Goal: Transaction & Acquisition: Purchase product/service

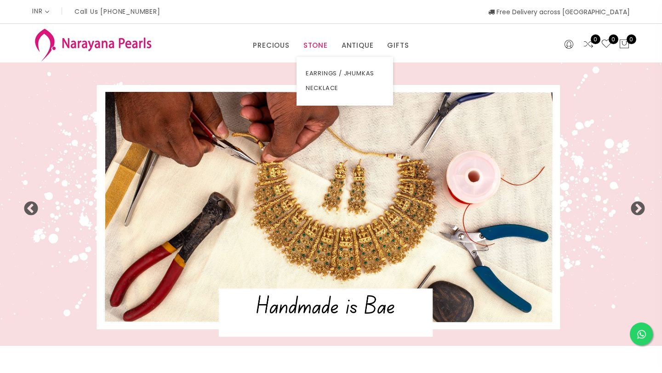
click at [317, 43] on link "STONE" at bounding box center [316, 46] width 24 height 14
click at [326, 89] on link "NECKLACE" at bounding box center [345, 88] width 78 height 15
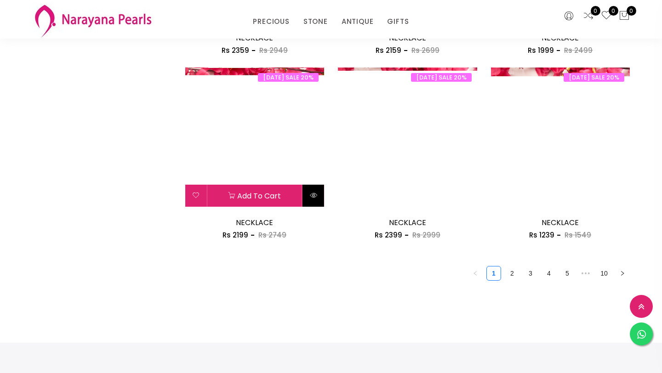
scroll to position [1184, 0]
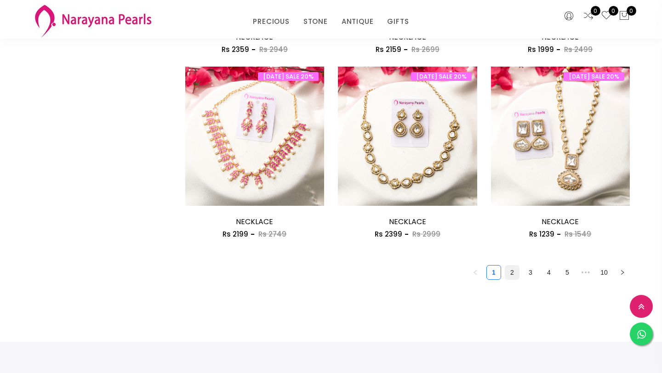
click at [517, 275] on link "2" at bounding box center [512, 273] width 14 height 14
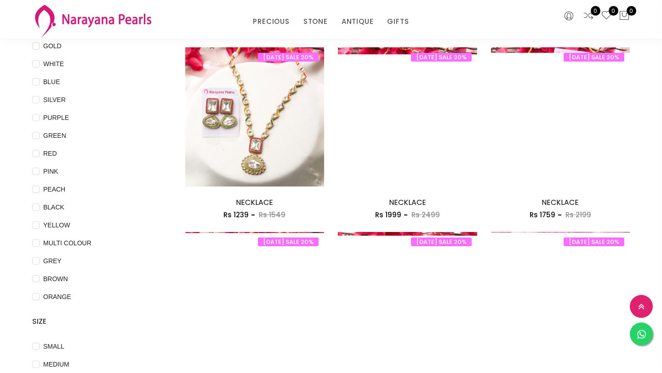
scroll to position [98, 0]
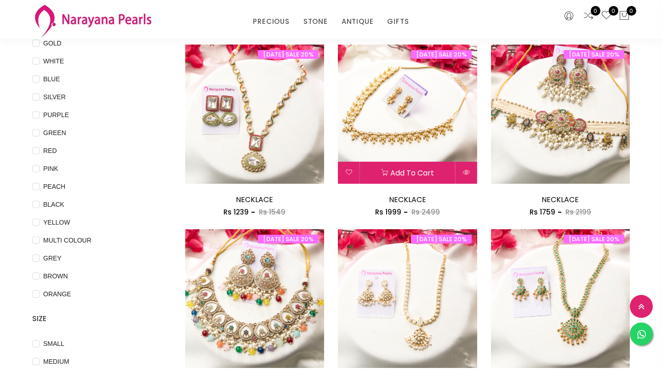
click at [437, 133] on img at bounding box center [407, 114] width 139 height 139
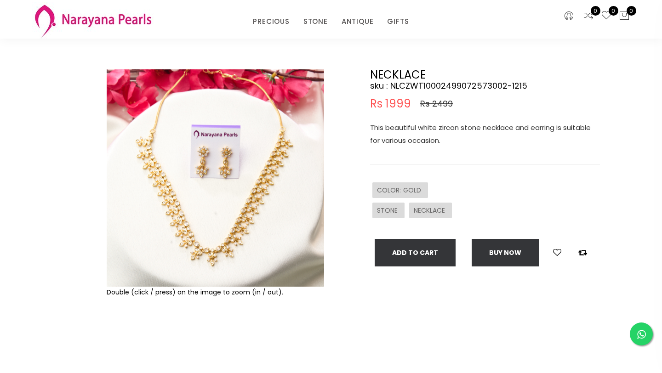
scroll to position [45, 0]
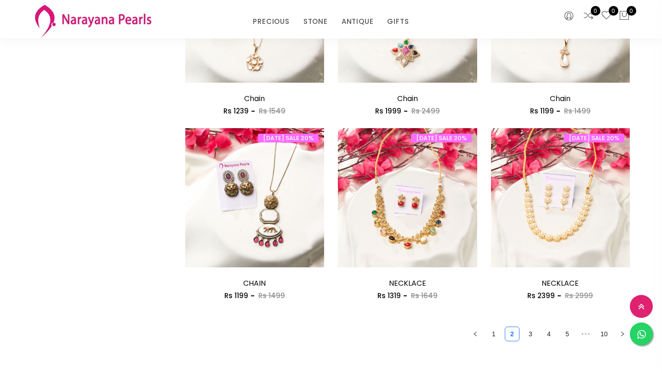
scroll to position [1125, 0]
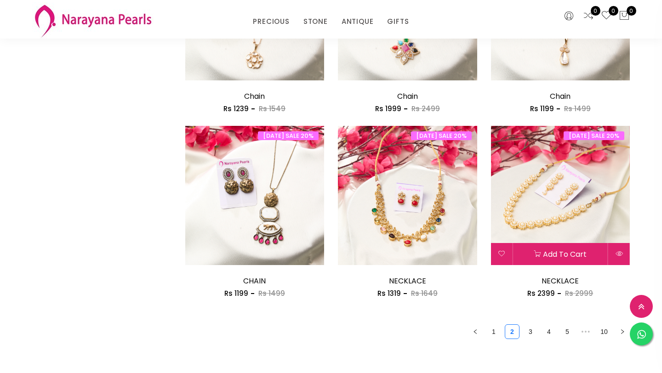
click at [564, 218] on img at bounding box center [560, 195] width 139 height 139
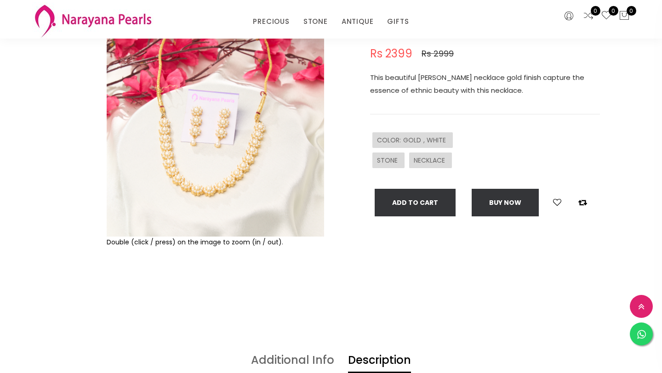
scroll to position [103, 0]
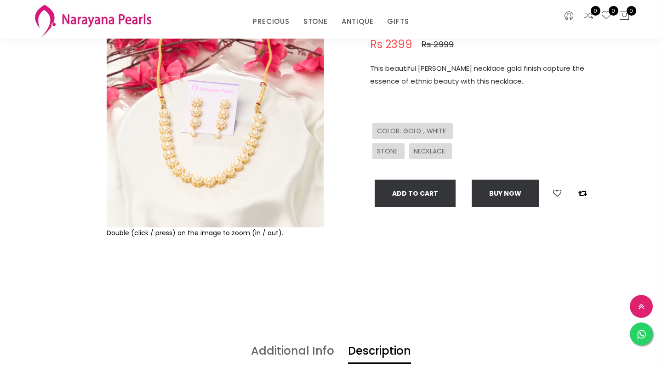
click at [217, 185] on img at bounding box center [216, 119] width 218 height 218
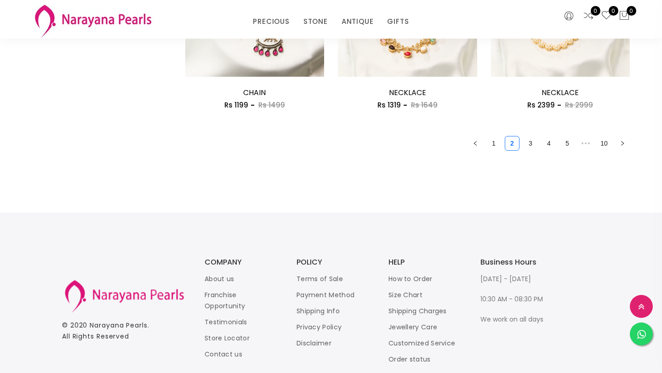
scroll to position [1314, 0]
click at [534, 143] on link "3" at bounding box center [531, 143] width 14 height 14
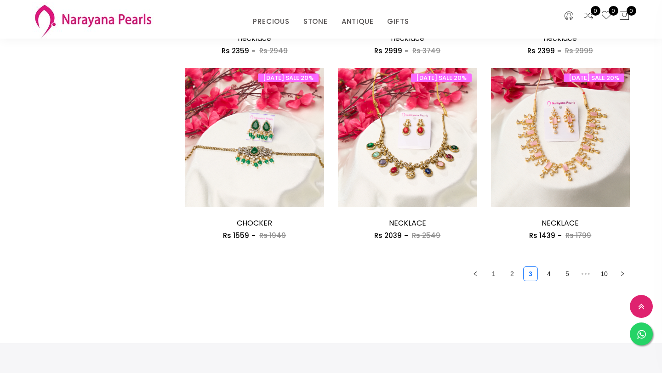
scroll to position [1186, 0]
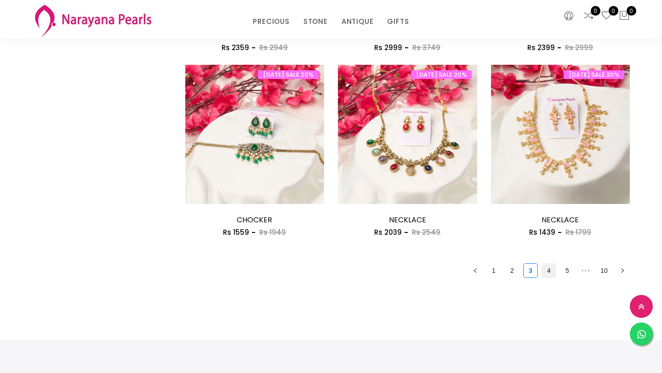
click at [552, 274] on link "4" at bounding box center [549, 271] width 14 height 14
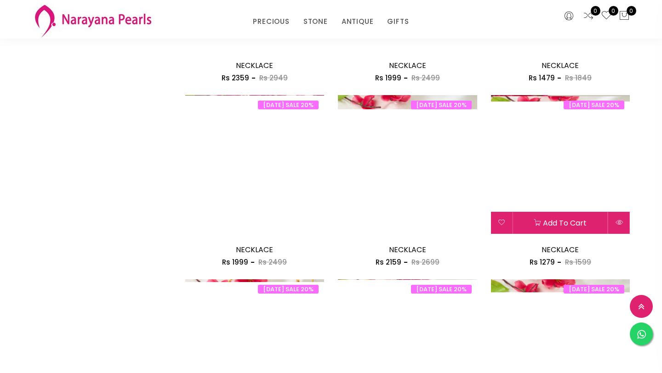
scroll to position [603, 0]
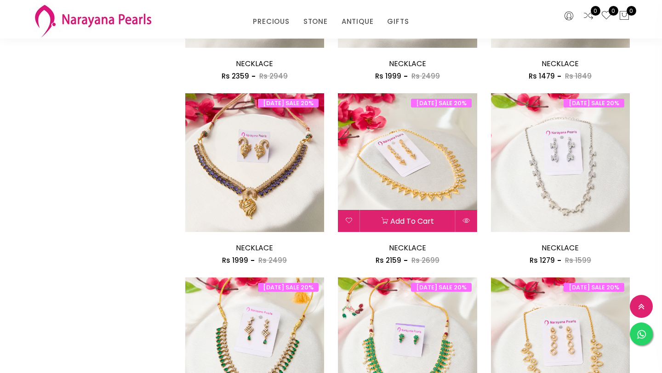
click at [430, 194] on img at bounding box center [407, 162] width 139 height 139
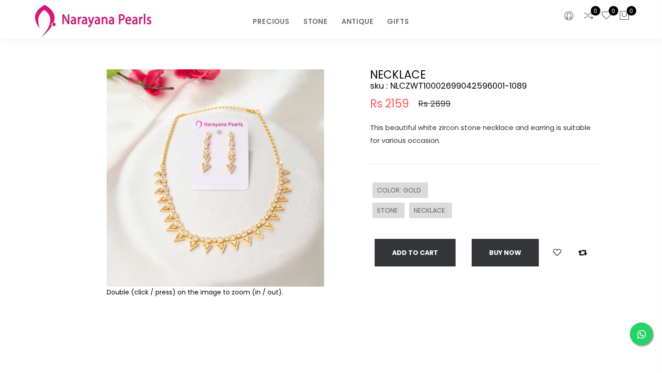
scroll to position [44, 0]
click at [235, 238] on img at bounding box center [216, 178] width 218 height 218
click at [215, 247] on img at bounding box center [216, 178] width 218 height 218
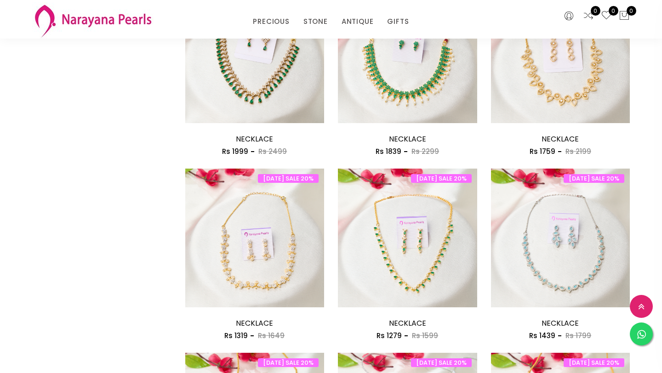
scroll to position [899, 0]
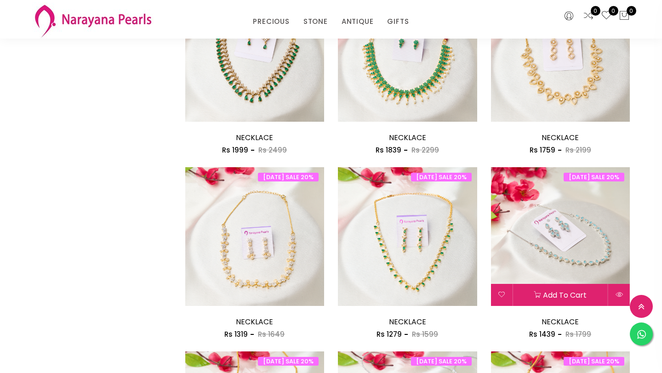
click at [588, 255] on img at bounding box center [560, 236] width 139 height 139
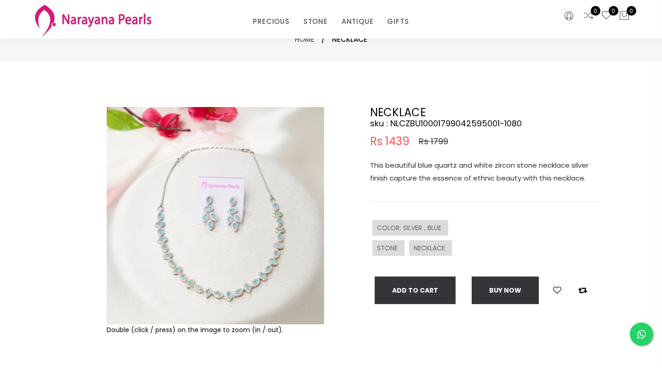
scroll to position [8, 0]
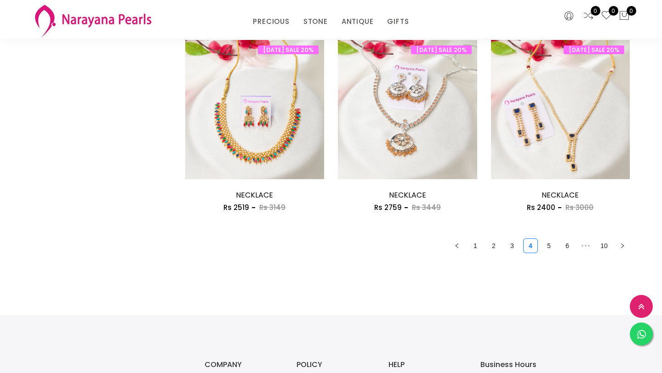
scroll to position [1212, 0]
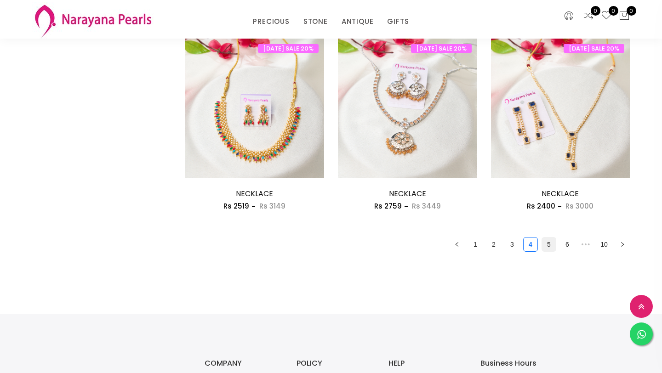
click at [554, 248] on link "5" at bounding box center [549, 245] width 14 height 14
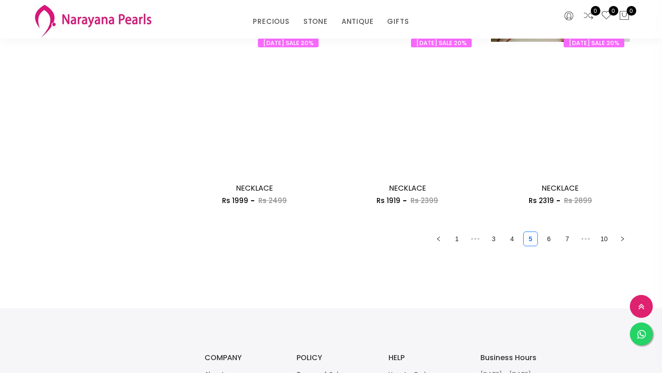
scroll to position [1230, 0]
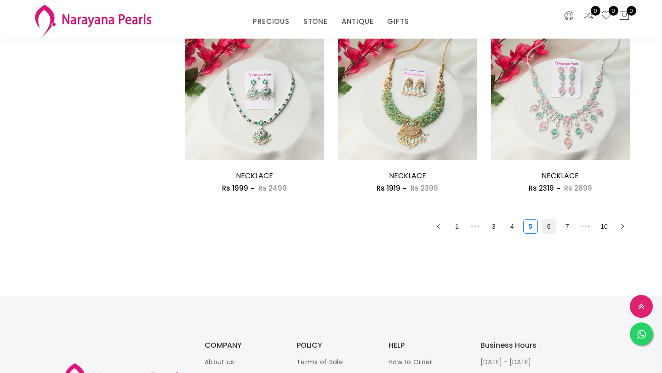
click at [550, 227] on link "6" at bounding box center [549, 227] width 14 height 14
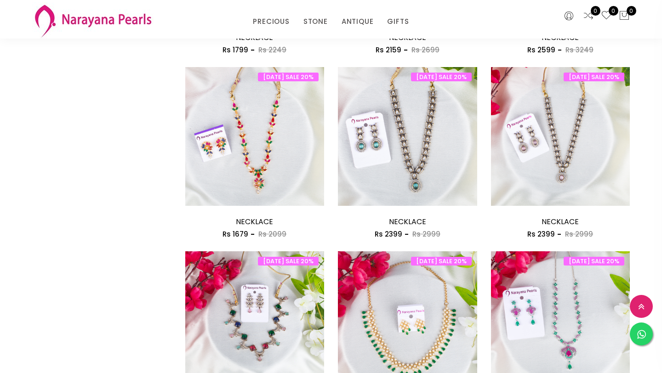
scroll to position [632, 0]
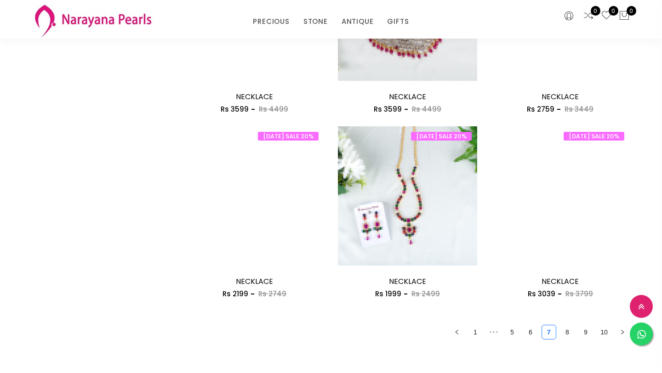
scroll to position [1125, 0]
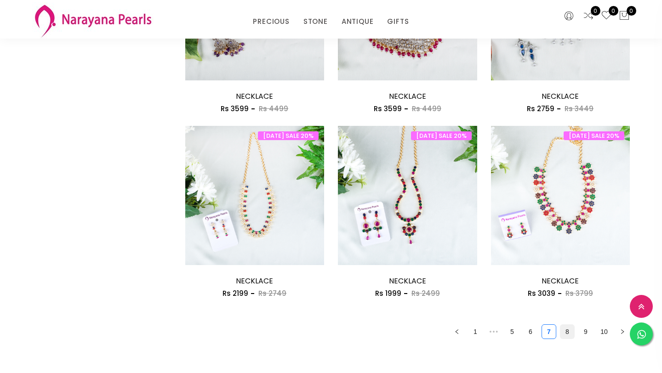
click at [566, 334] on link "8" at bounding box center [568, 332] width 14 height 14
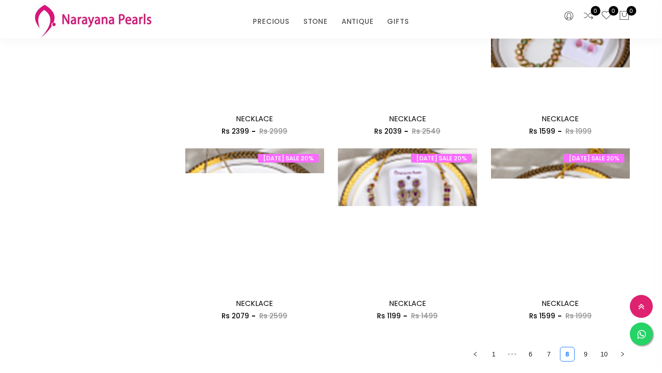
scroll to position [1116, 0]
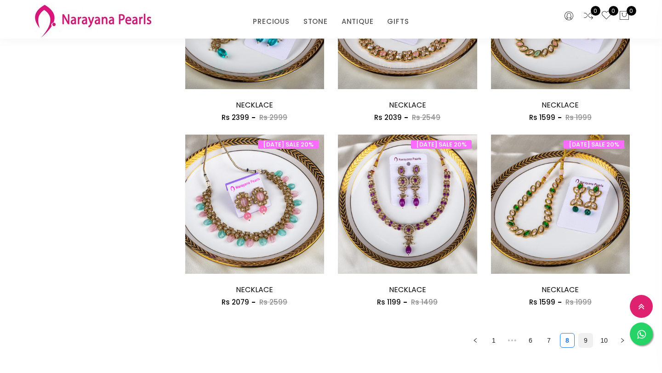
click at [586, 339] on link "9" at bounding box center [586, 341] width 14 height 14
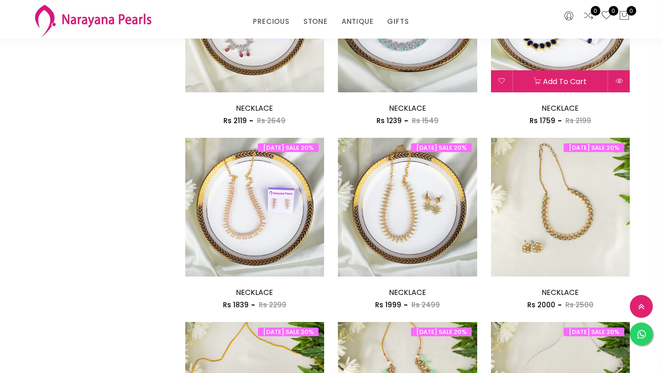
scroll to position [563, 0]
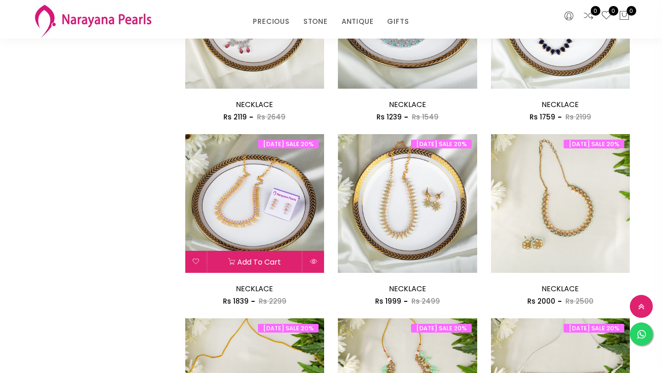
click at [270, 214] on img at bounding box center [254, 203] width 139 height 139
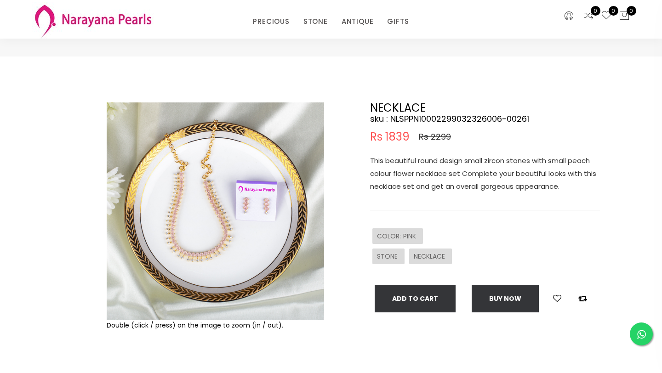
scroll to position [10, 0]
